Goal: Task Accomplishment & Management: Manage account settings

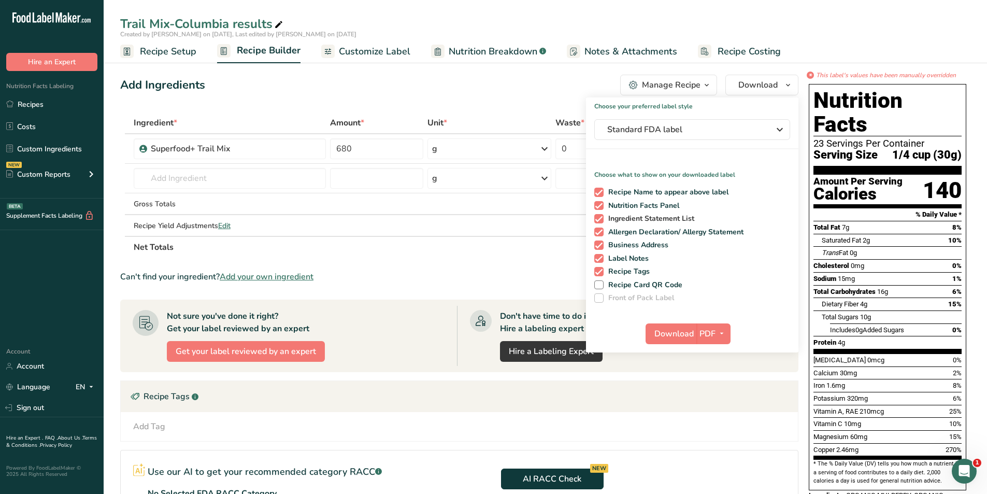
drag, startPoint x: 35, startPoint y: 404, endPoint x: 644, endPoint y: 221, distance: 635.8
click at [35, 404] on link "Sign out" at bounding box center [52, 408] width 104 height 18
